Goal: Task Accomplishment & Management: Manage account settings

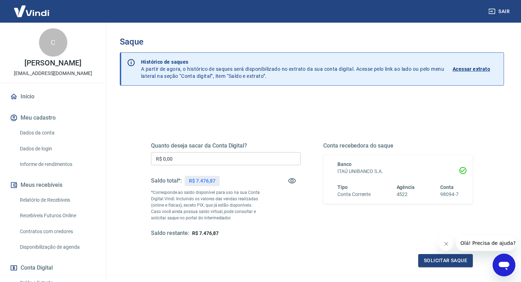
click at [220, 158] on input "R$ 0,00" at bounding box center [226, 158] width 150 height 13
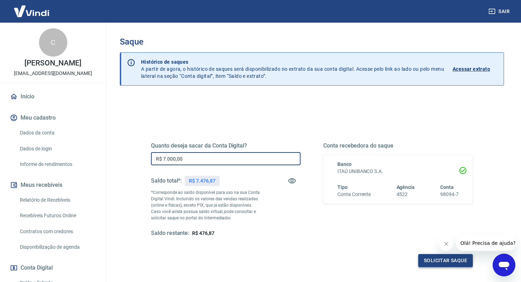
type input "R$ 7.000,00"
click at [425, 264] on button "Solicitar saque" at bounding box center [445, 260] width 55 height 13
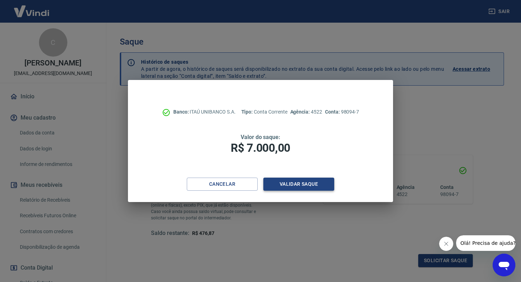
click at [300, 184] on button "Validar saque" at bounding box center [298, 184] width 71 height 13
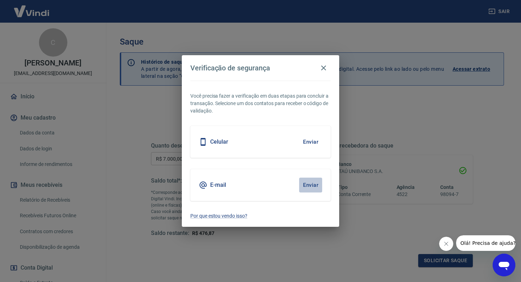
click at [300, 184] on button "Enviar" at bounding box center [310, 185] width 23 height 15
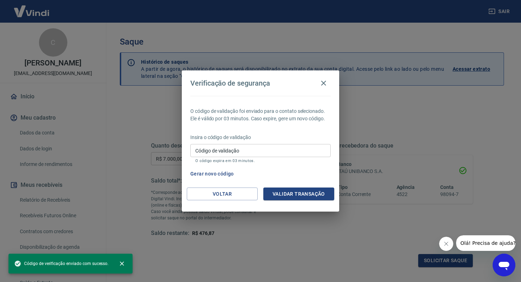
click at [250, 154] on input "Código de validação" at bounding box center [260, 150] width 140 height 13
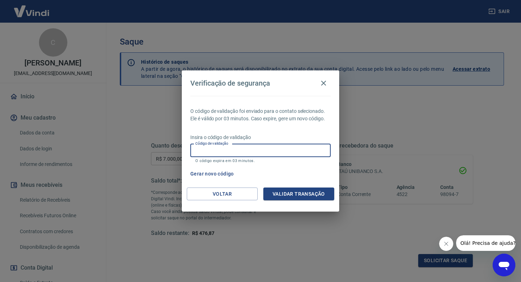
paste input "296001"
type input "296001"
click at [297, 191] on button "Validar transação" at bounding box center [298, 194] width 71 height 13
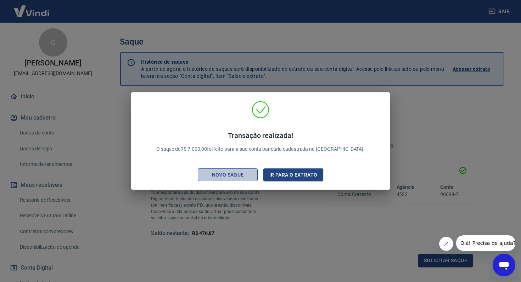
click at [245, 174] on div "Novo saque" at bounding box center [227, 175] width 49 height 9
